Goal: Check status: Check status

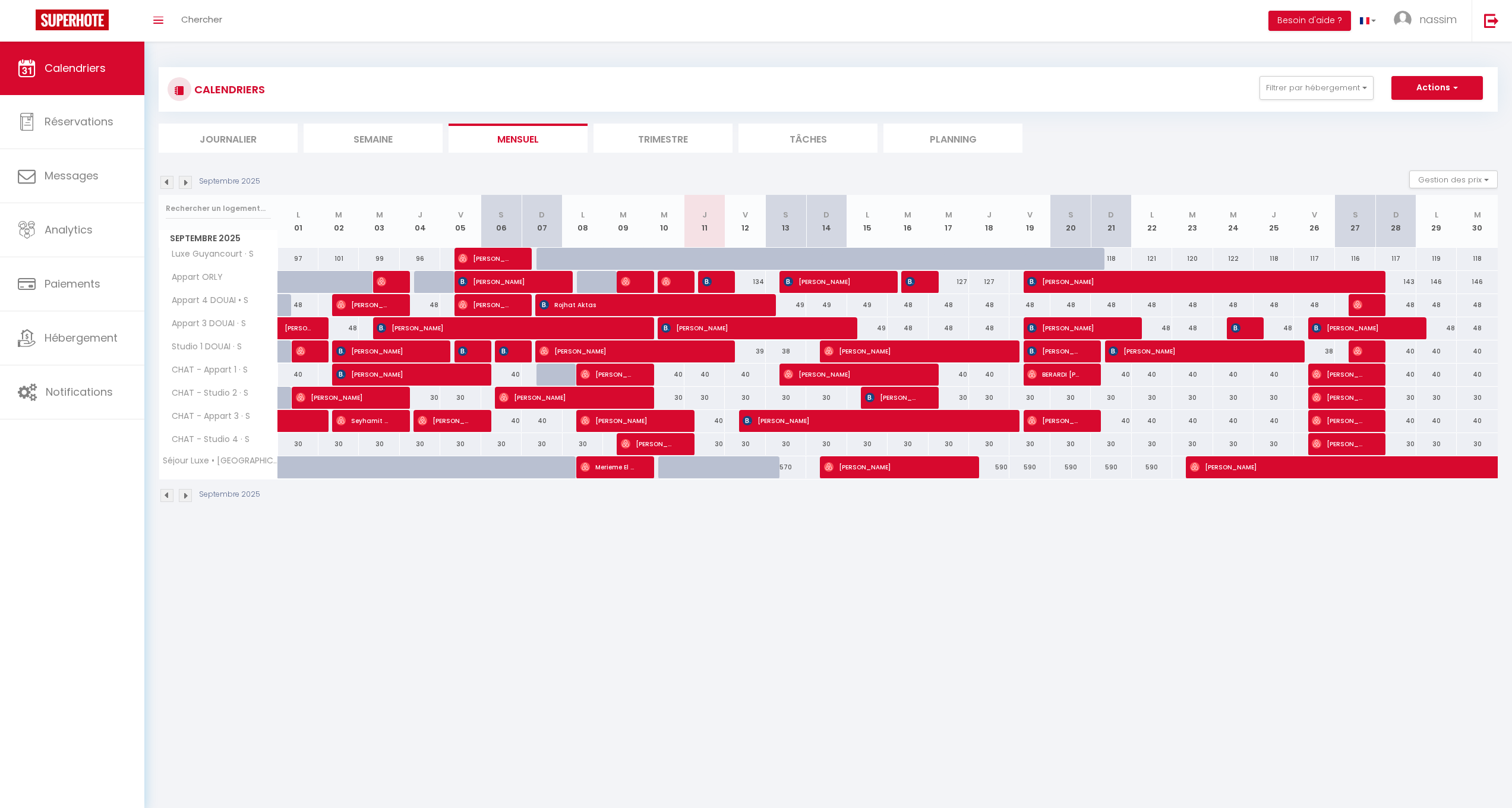
scroll to position [7, 0]
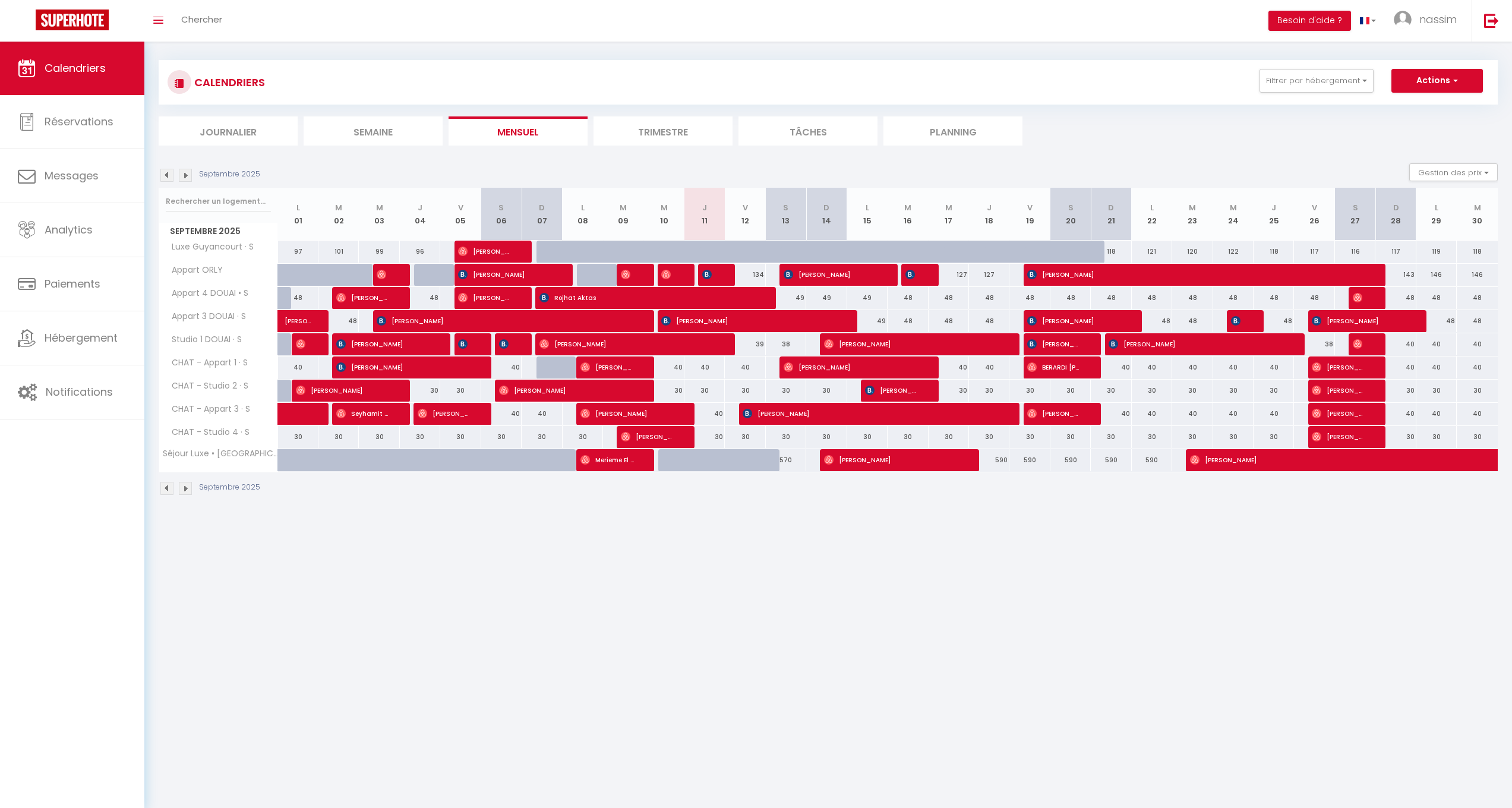
click at [923, 275] on div at bounding box center [922, 275] width 41 height 23
click at [910, 273] on img at bounding box center [911, 275] width 10 height 10
select select "OK"
select select "KO"
select select "0"
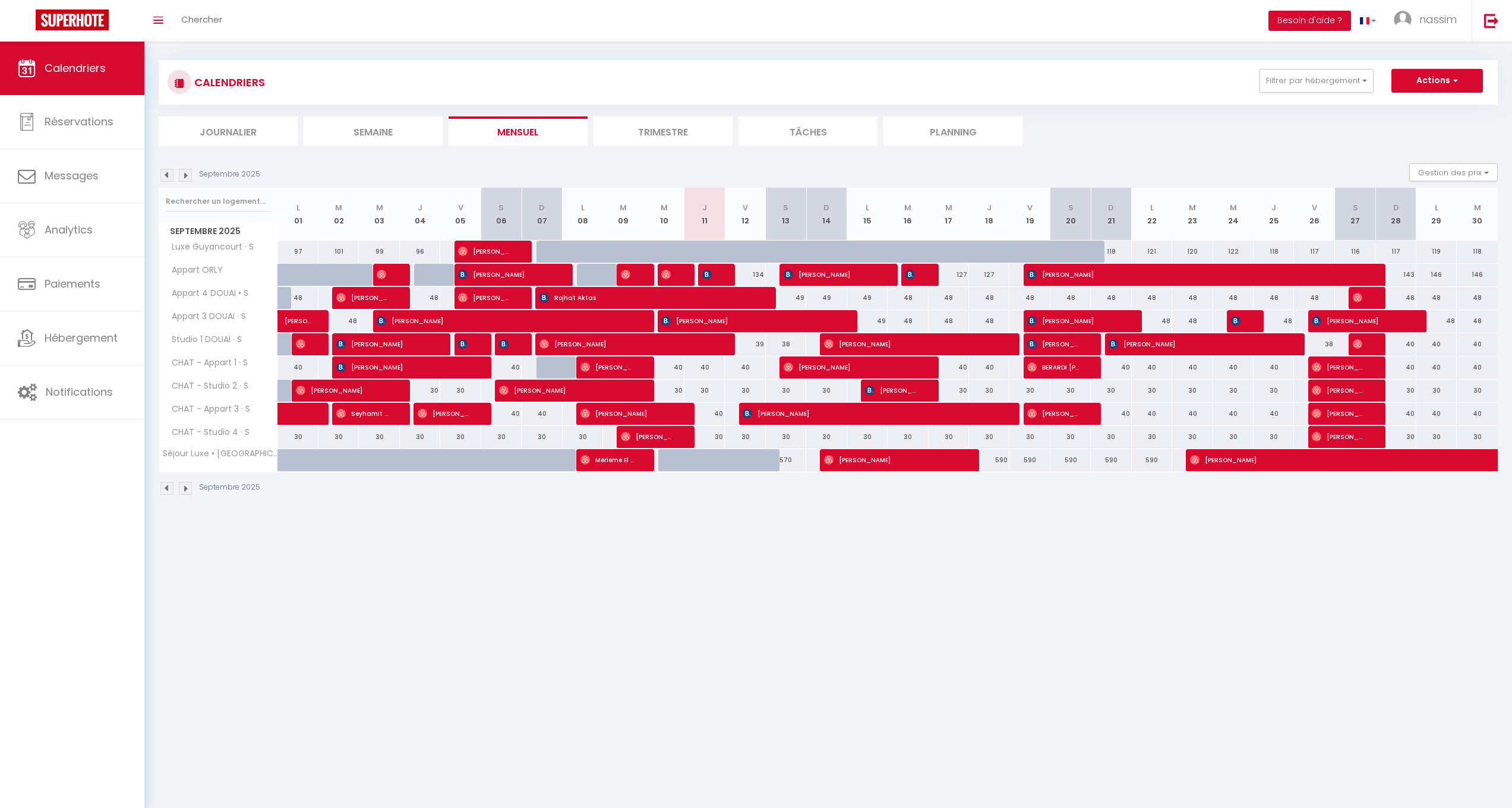
select select "0"
select select "1"
select select
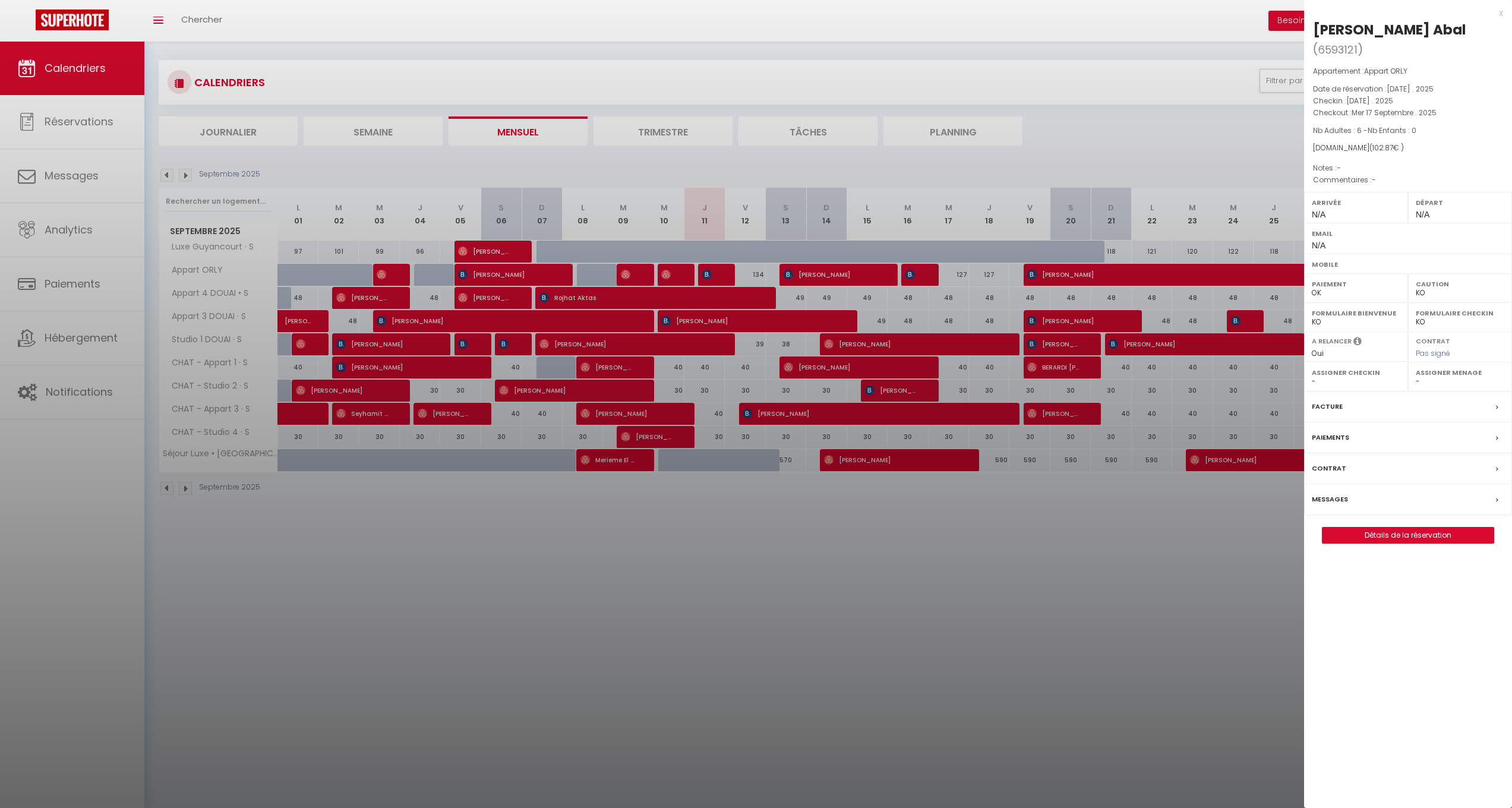
click at [910, 273] on div at bounding box center [756, 404] width 1512 height 808
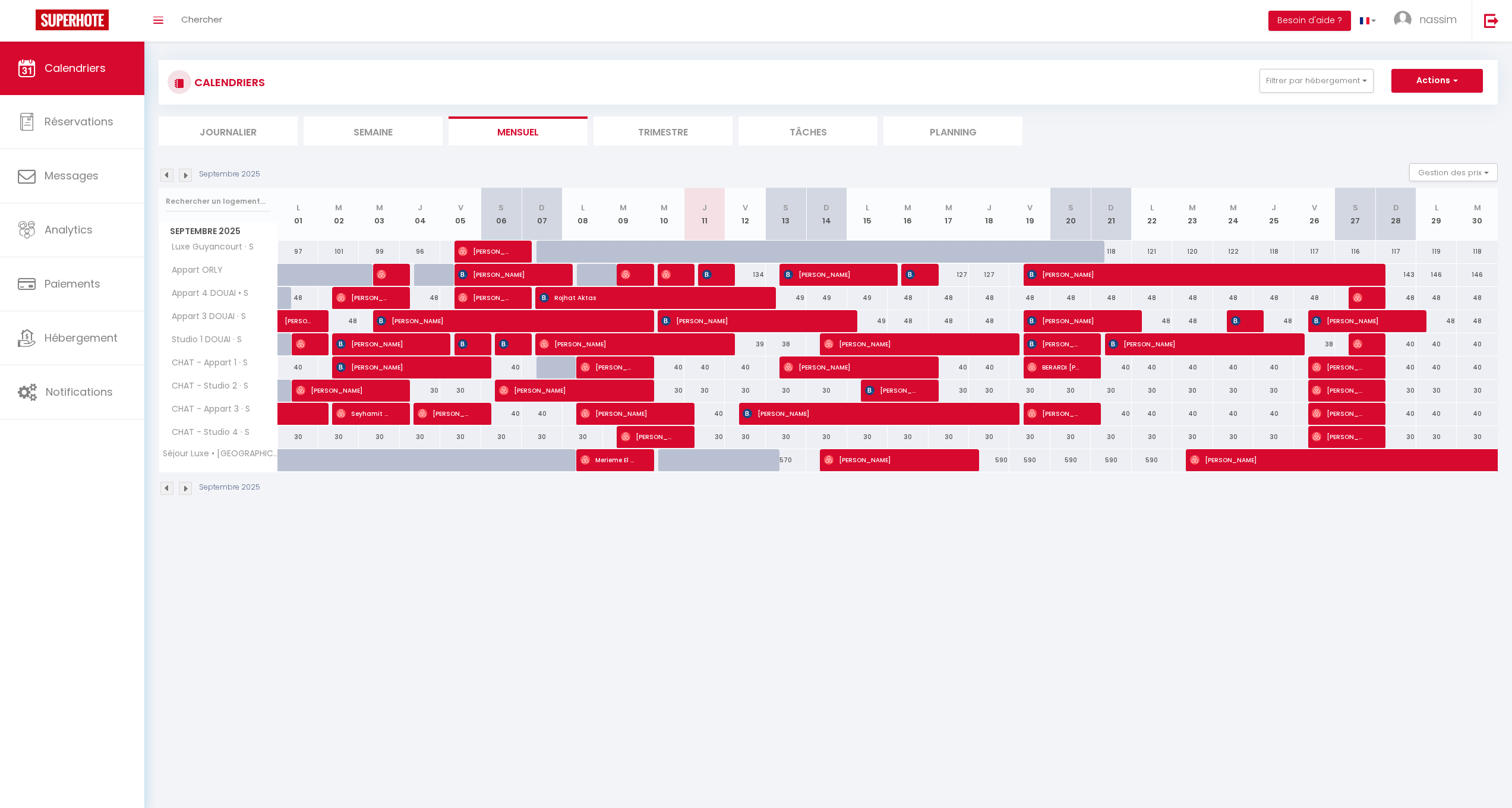
click at [910, 273] on body "🟢 Des questions ou besoin d'assistance pour la migration AirBnB? Connectez-vous…" at bounding box center [756, 438] width 1512 height 808
click at [906, 275] on img at bounding box center [911, 275] width 10 height 10
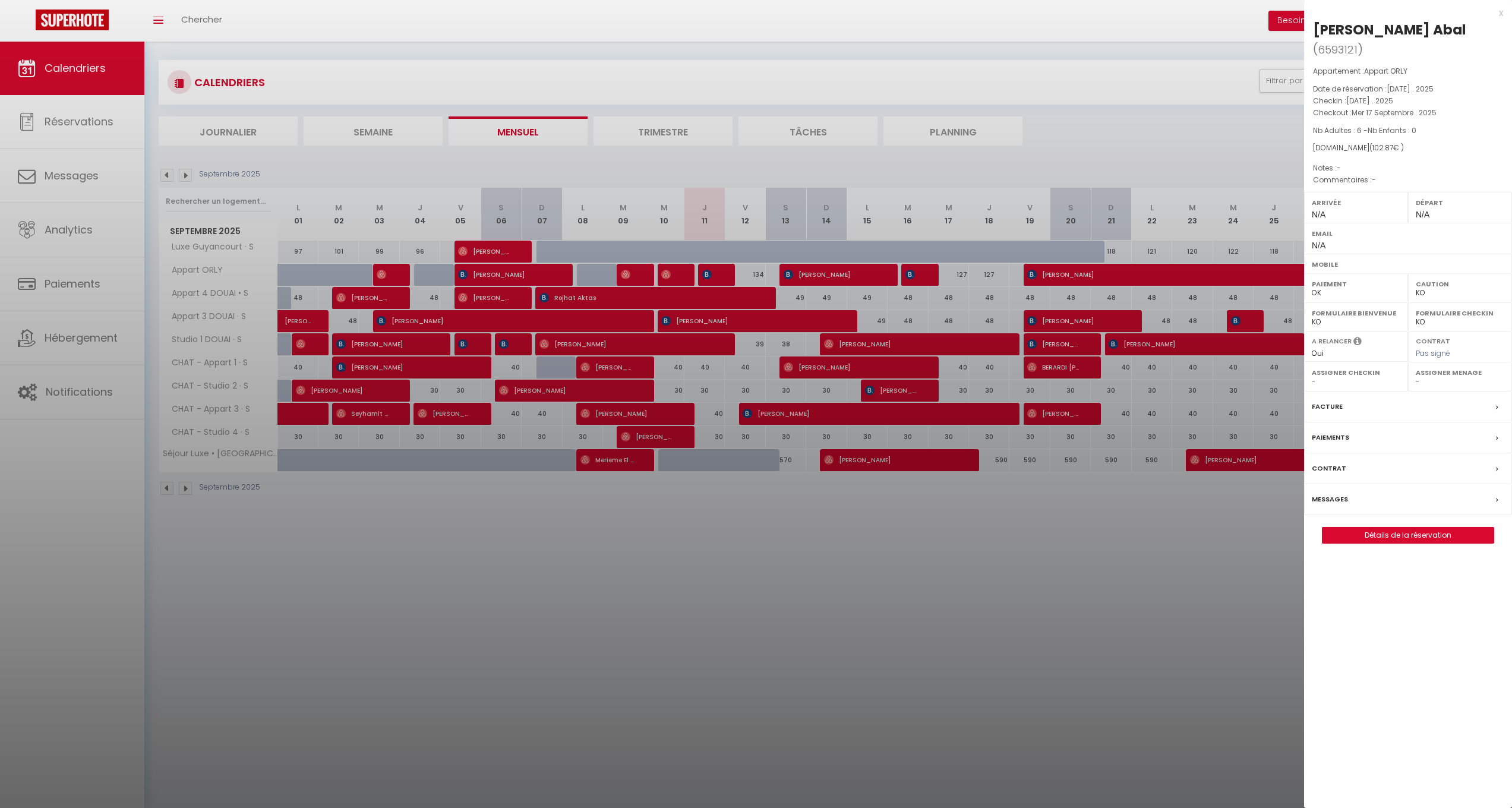
click at [1177, 193] on div at bounding box center [756, 404] width 1512 height 808
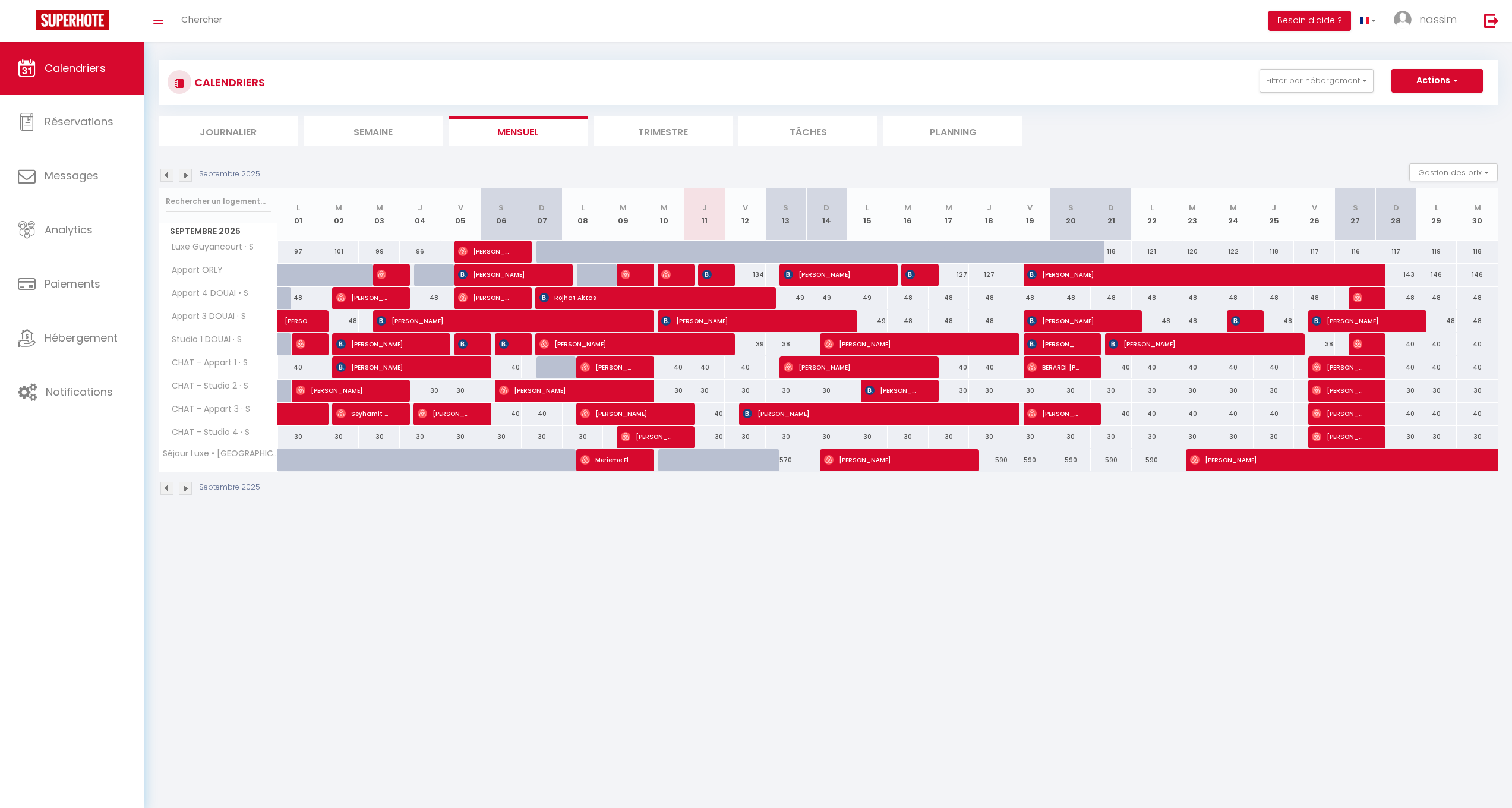
click at [1237, 270] on span "[PERSON_NAME]" at bounding box center [1195, 275] width 337 height 23
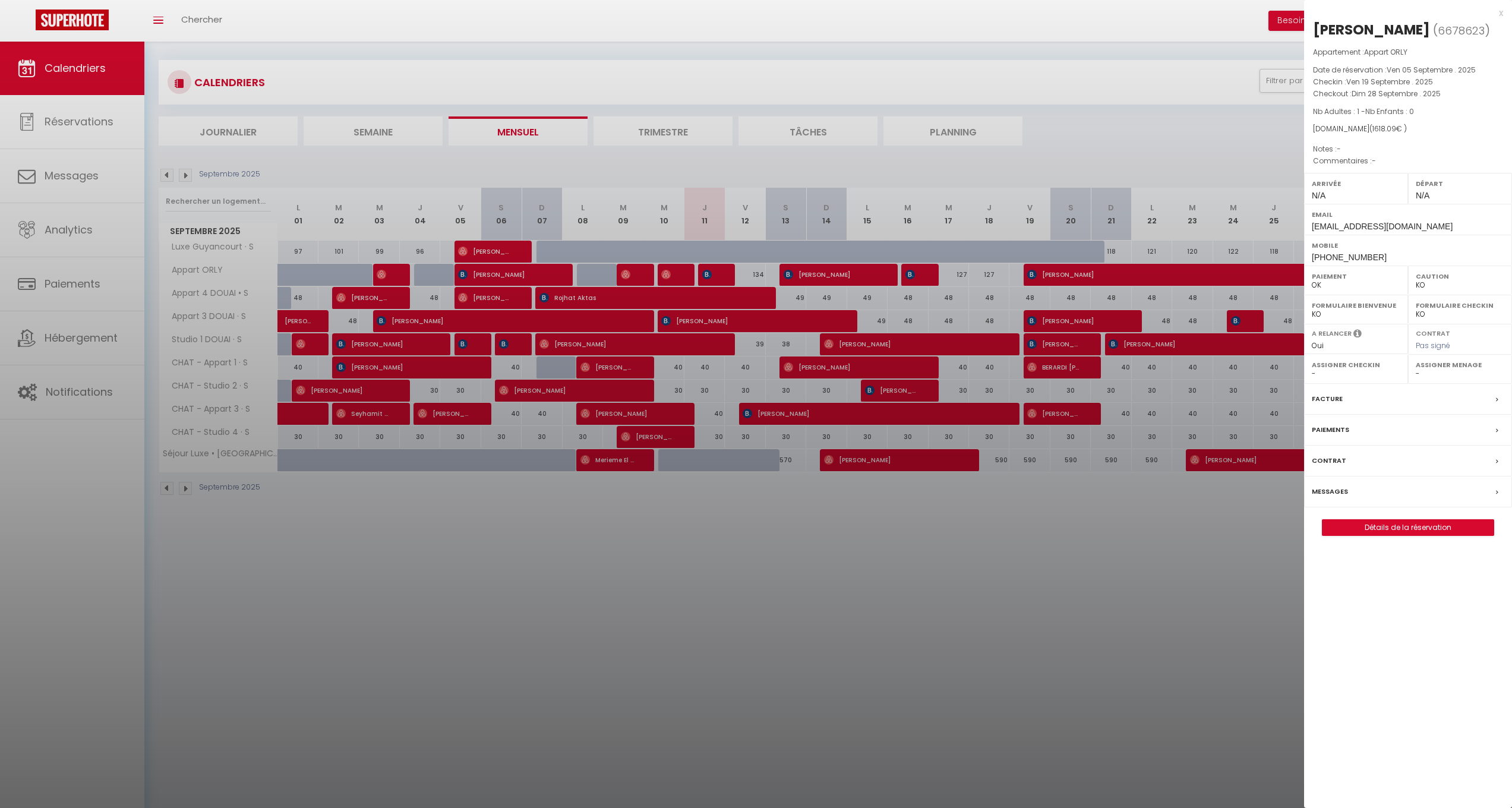
click at [1153, 198] on div at bounding box center [756, 404] width 1512 height 808
